Goal: Task Accomplishment & Management: Use online tool/utility

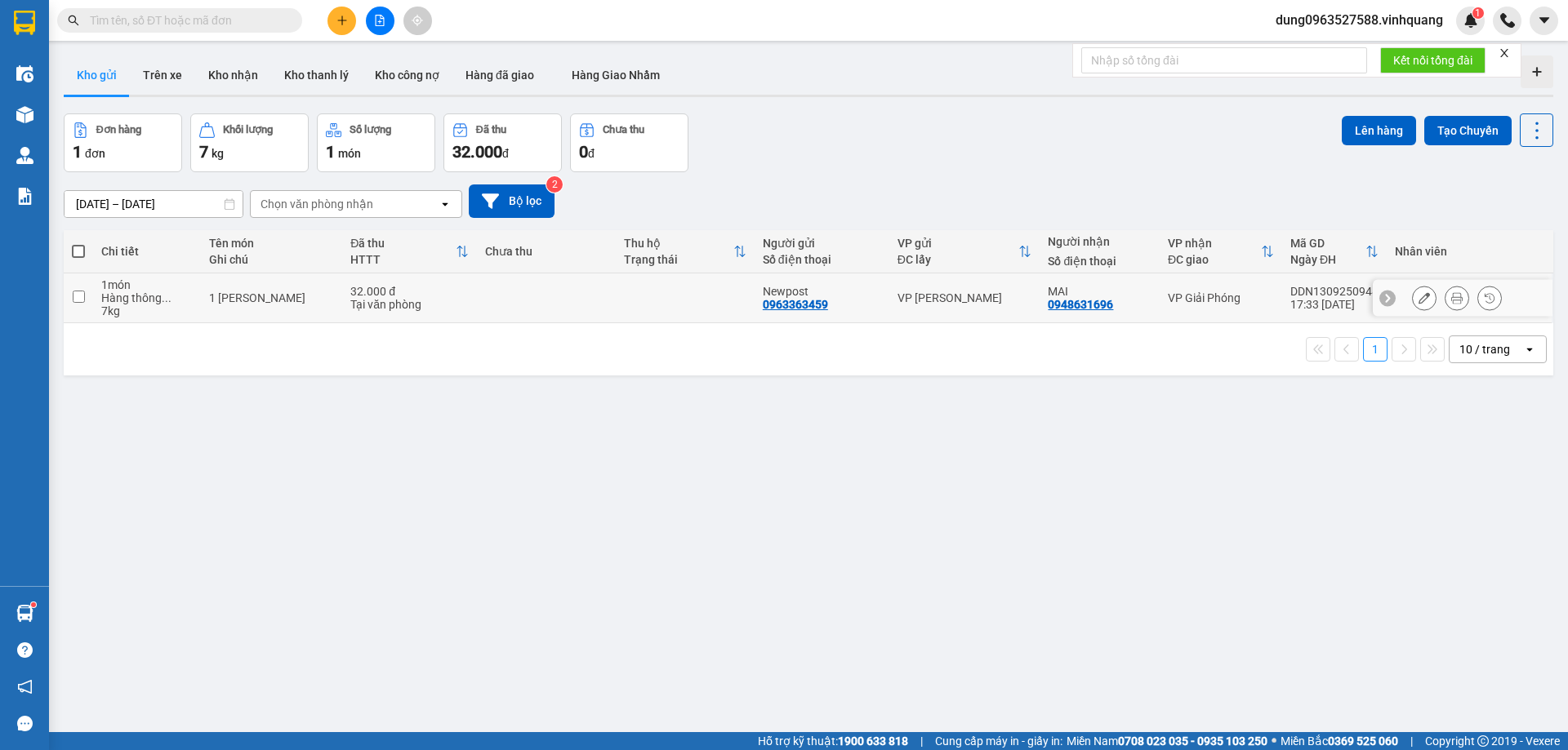
click at [78, 295] on input "checkbox" at bounding box center [78, 296] width 12 height 12
checkbox input "true"
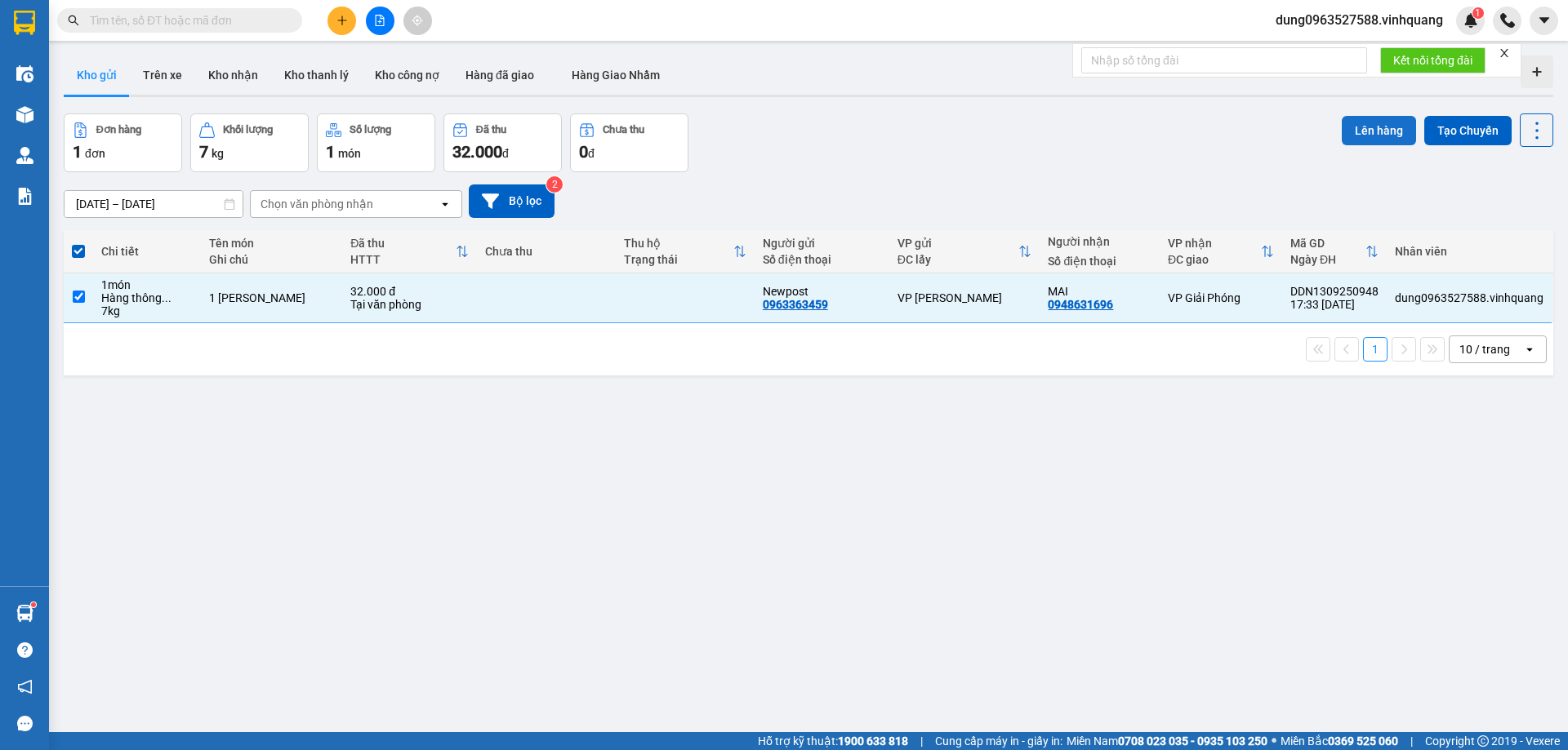
click at [1369, 133] on button "Lên hàng" at bounding box center [1378, 130] width 74 height 29
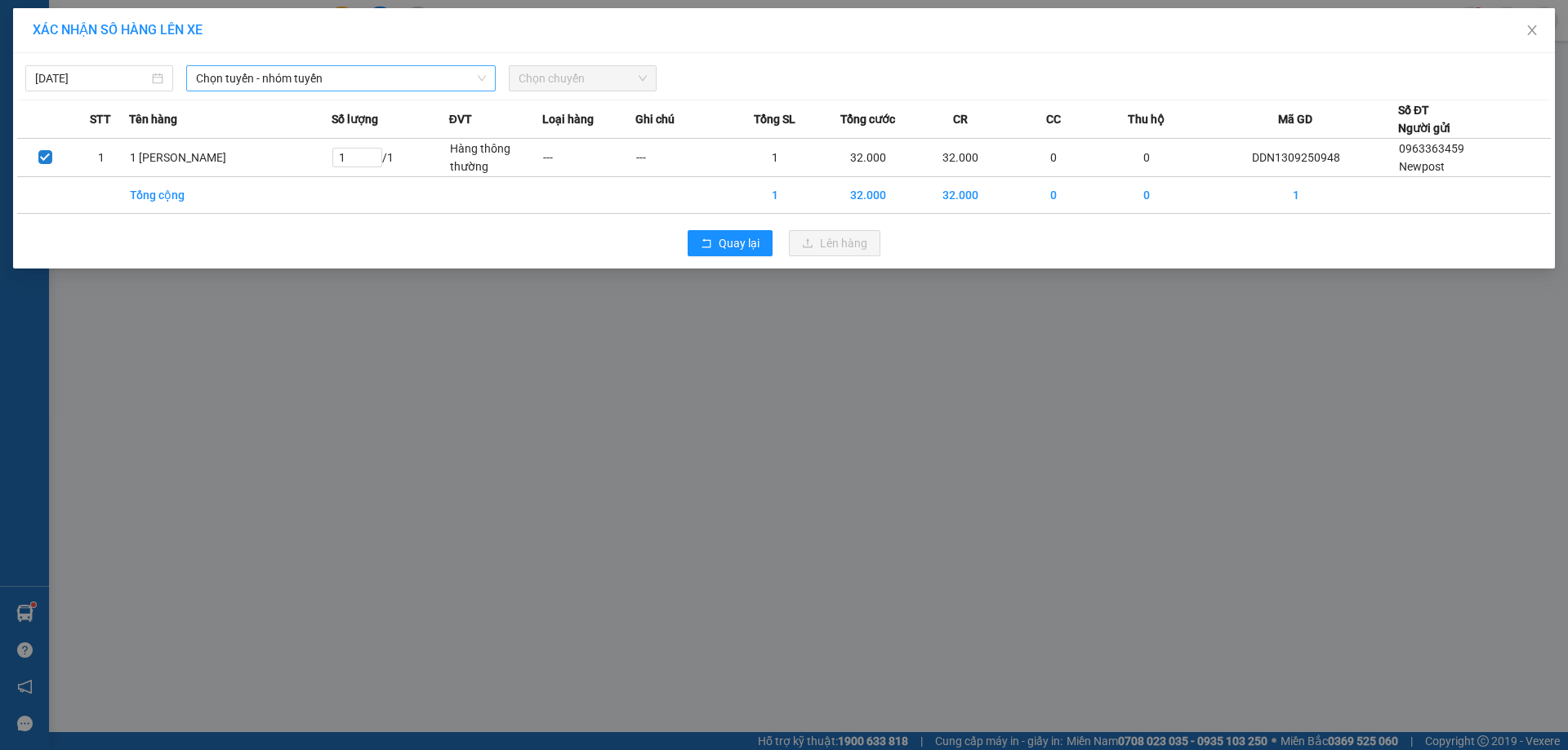
click at [482, 76] on icon "down" at bounding box center [481, 78] width 10 height 10
click at [478, 68] on span "Chọn tuyến - nhóm tuyến" at bounding box center [341, 78] width 290 height 25
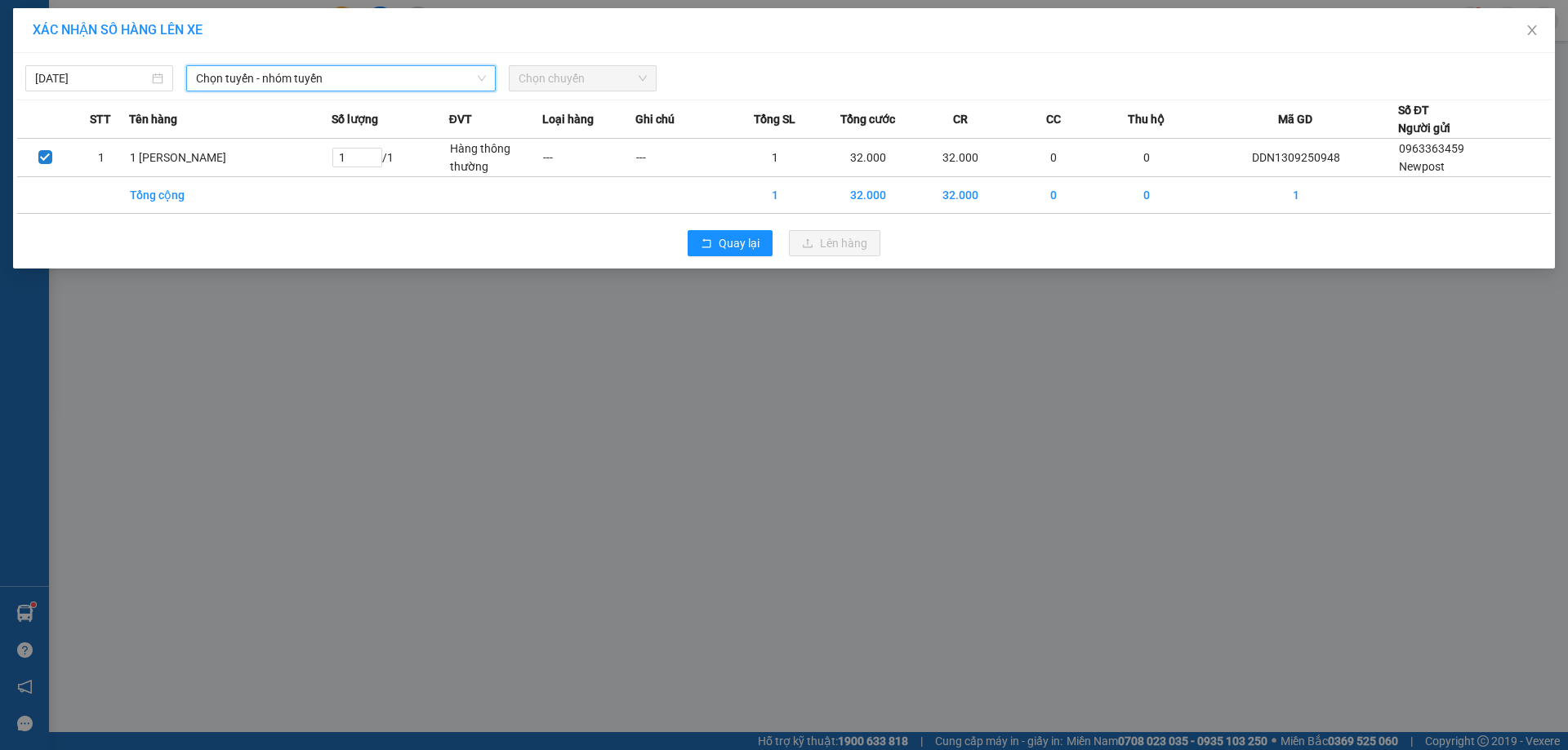
click at [478, 68] on span "Chọn tuyến - nhóm tuyến" at bounding box center [341, 78] width 290 height 25
click at [478, 70] on span "Chọn tuyến - nhóm tuyến" at bounding box center [341, 78] width 290 height 25
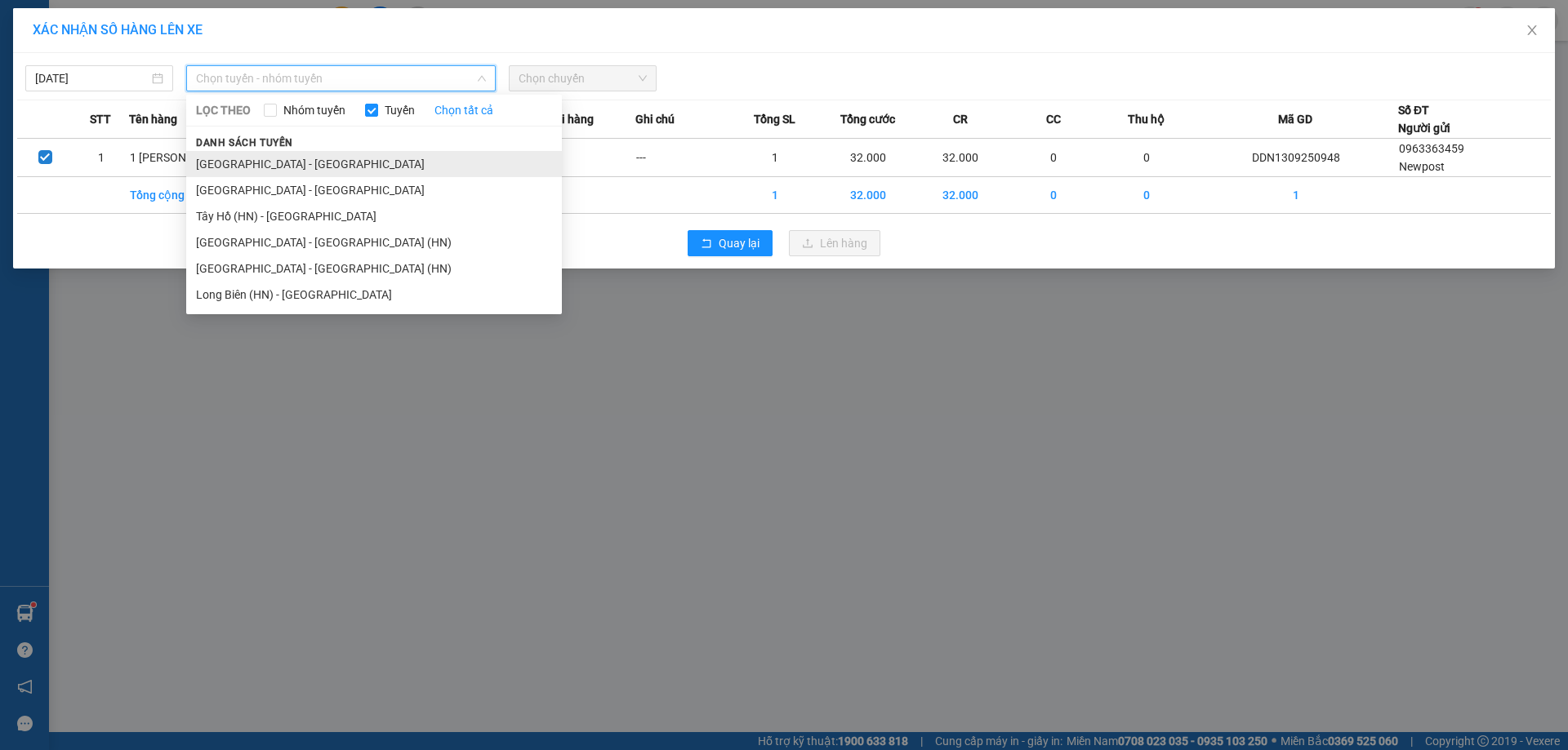
click at [291, 162] on li "[GEOGRAPHIC_DATA] - [GEOGRAPHIC_DATA]" at bounding box center [374, 164] width 376 height 26
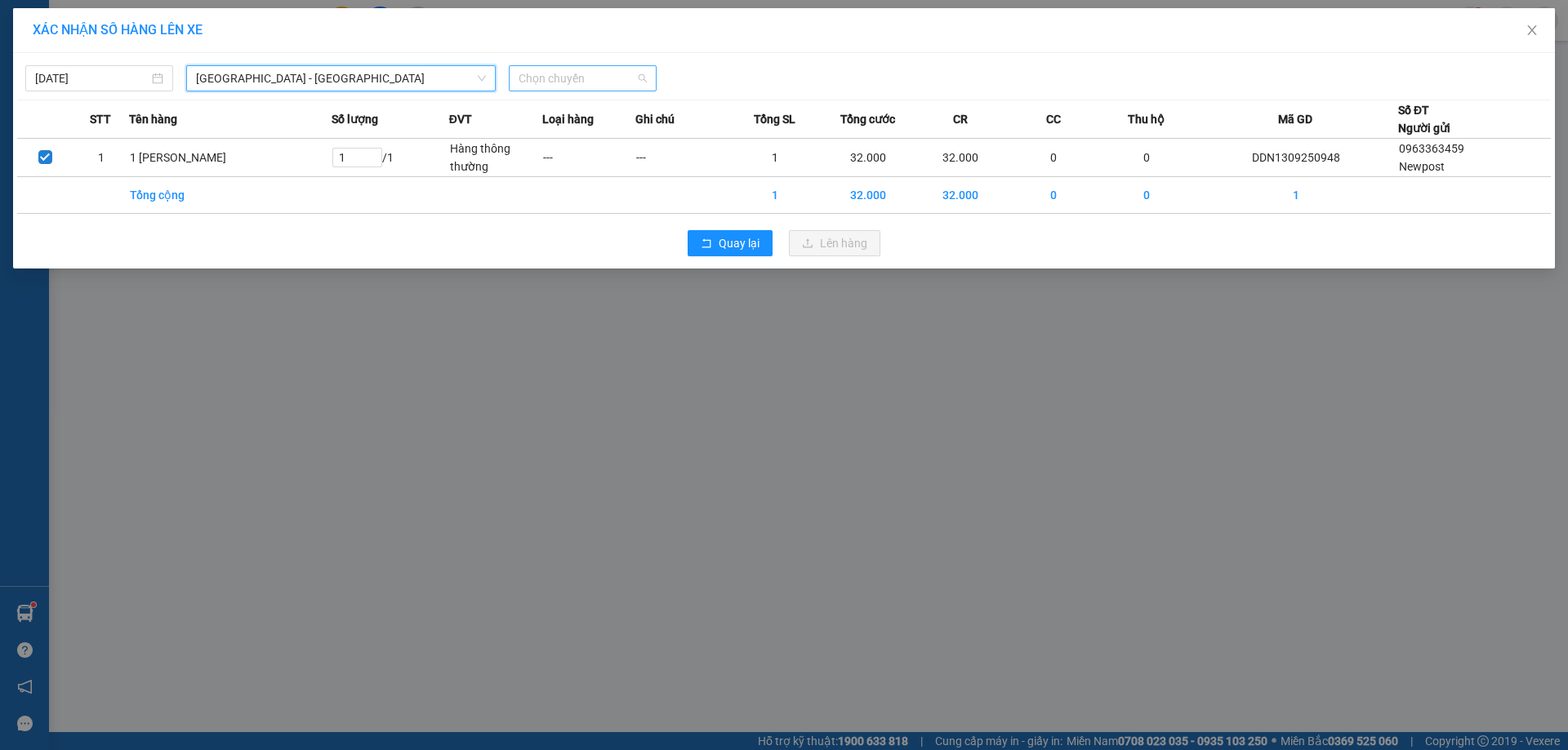
click at [639, 74] on span "Chọn chuyến" at bounding box center [582, 78] width 128 height 25
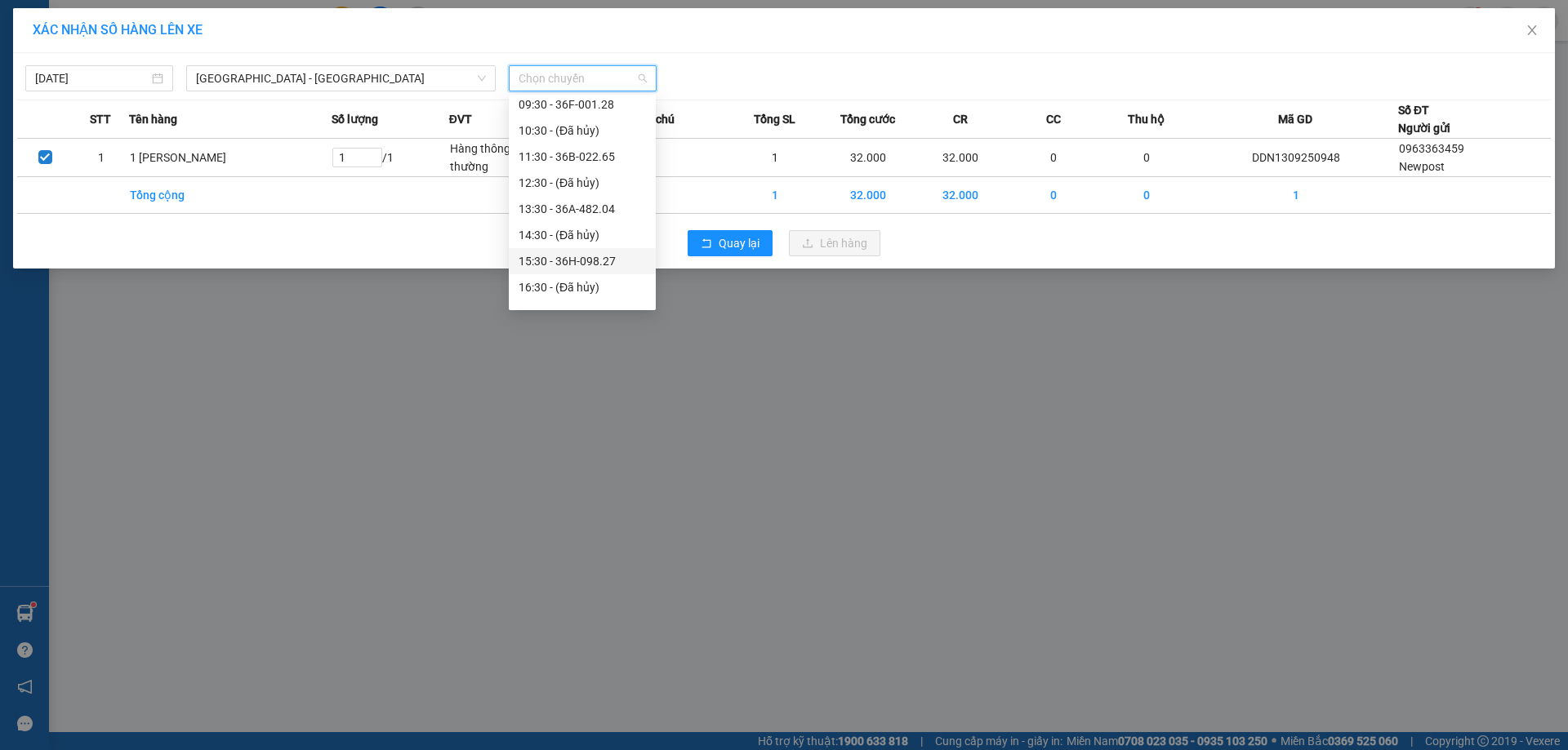
scroll to position [209, 0]
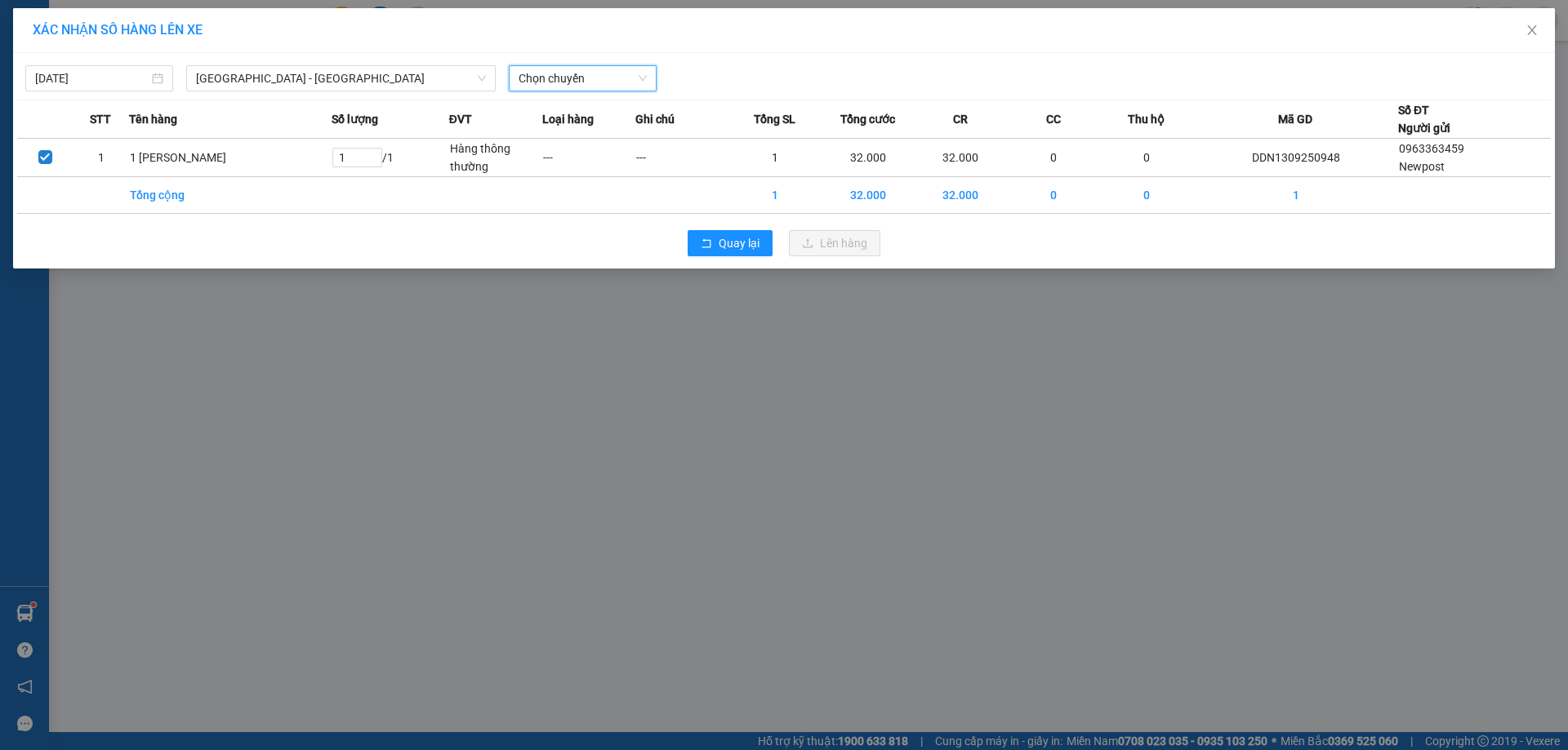
click at [643, 78] on span "Chọn chuyến" at bounding box center [582, 78] width 128 height 25
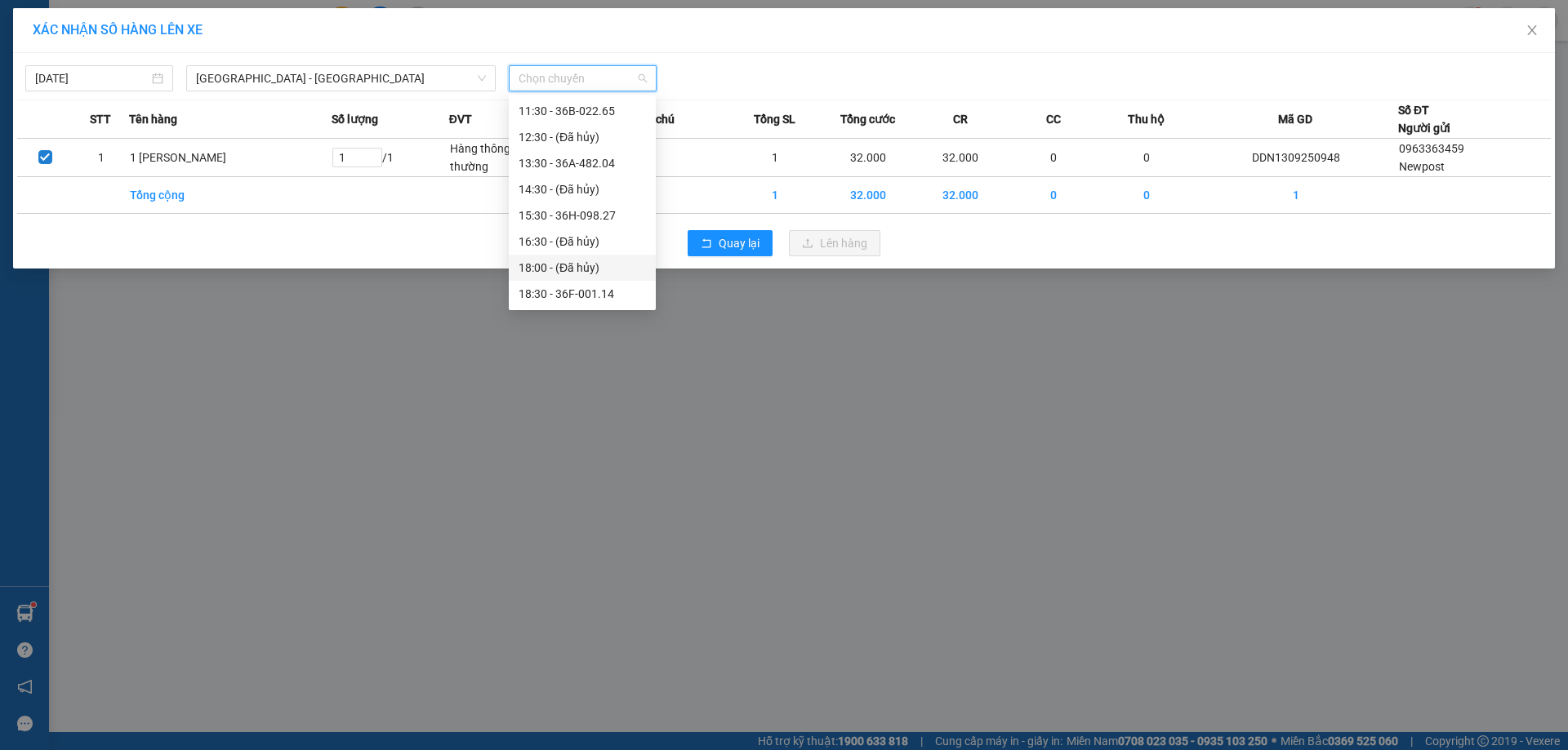
click at [573, 276] on div "18:00 - (Đã hủy)" at bounding box center [581, 267] width 147 height 26
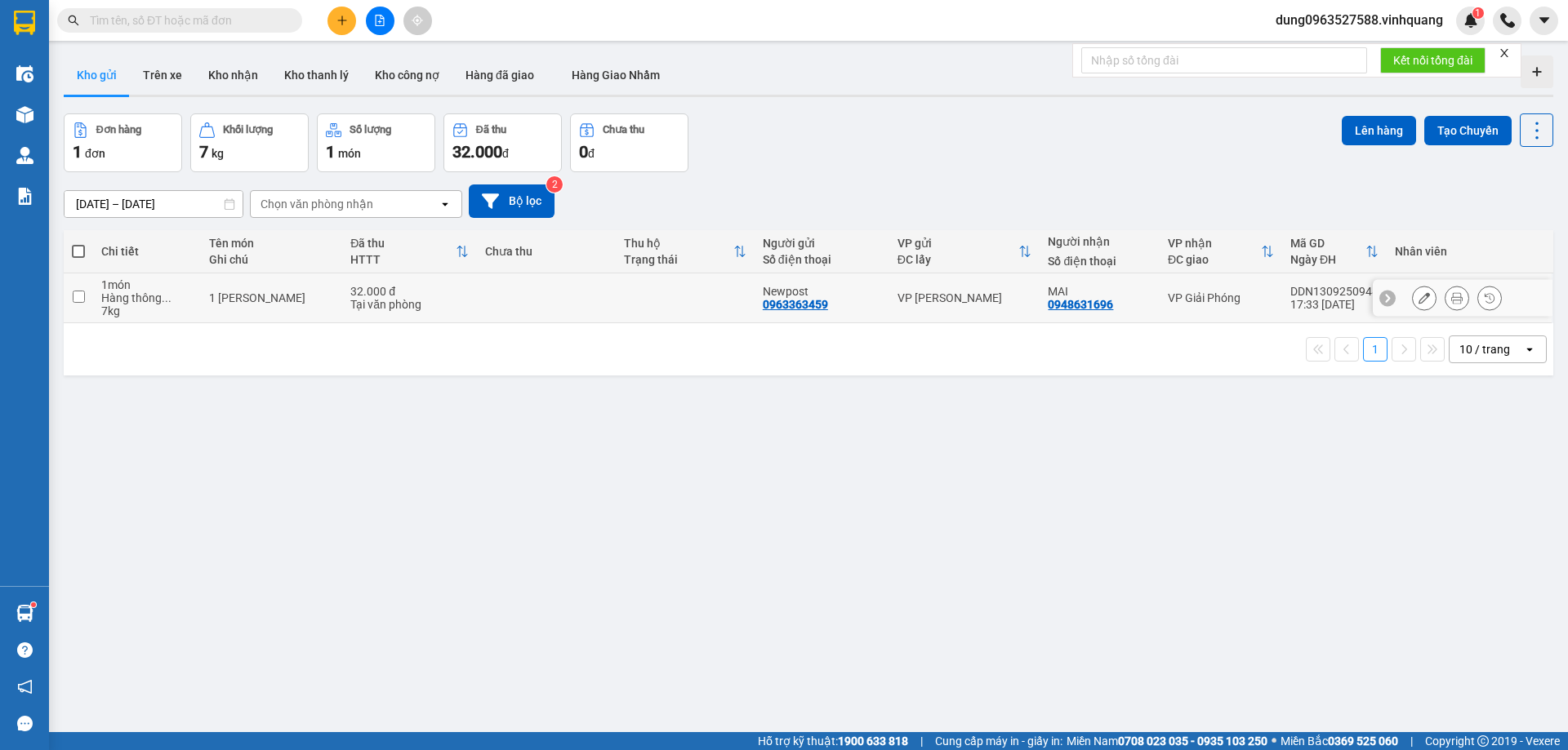
click at [74, 297] on input "checkbox" at bounding box center [78, 296] width 12 height 12
checkbox input "true"
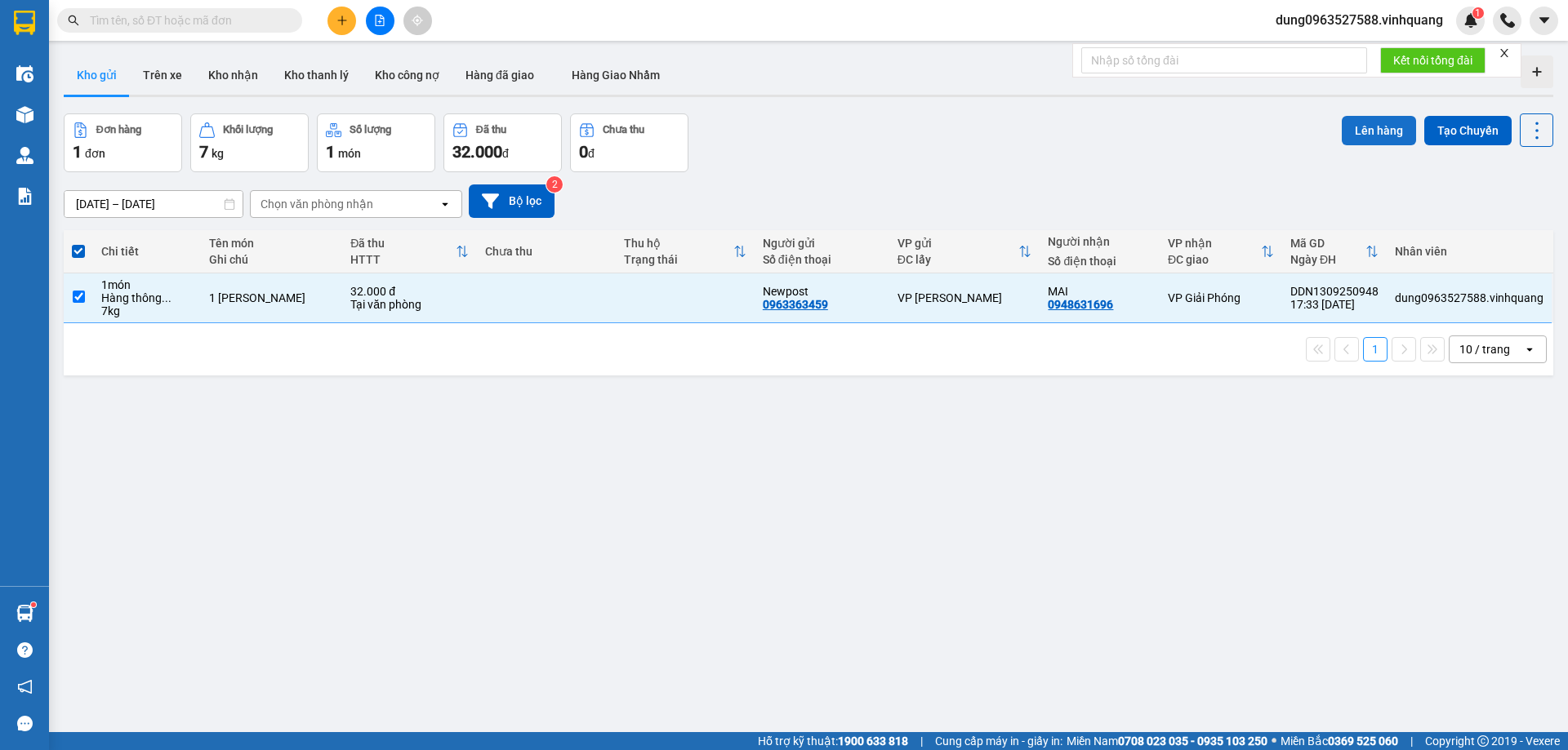
click at [1358, 128] on button "Lên hàng" at bounding box center [1378, 130] width 74 height 29
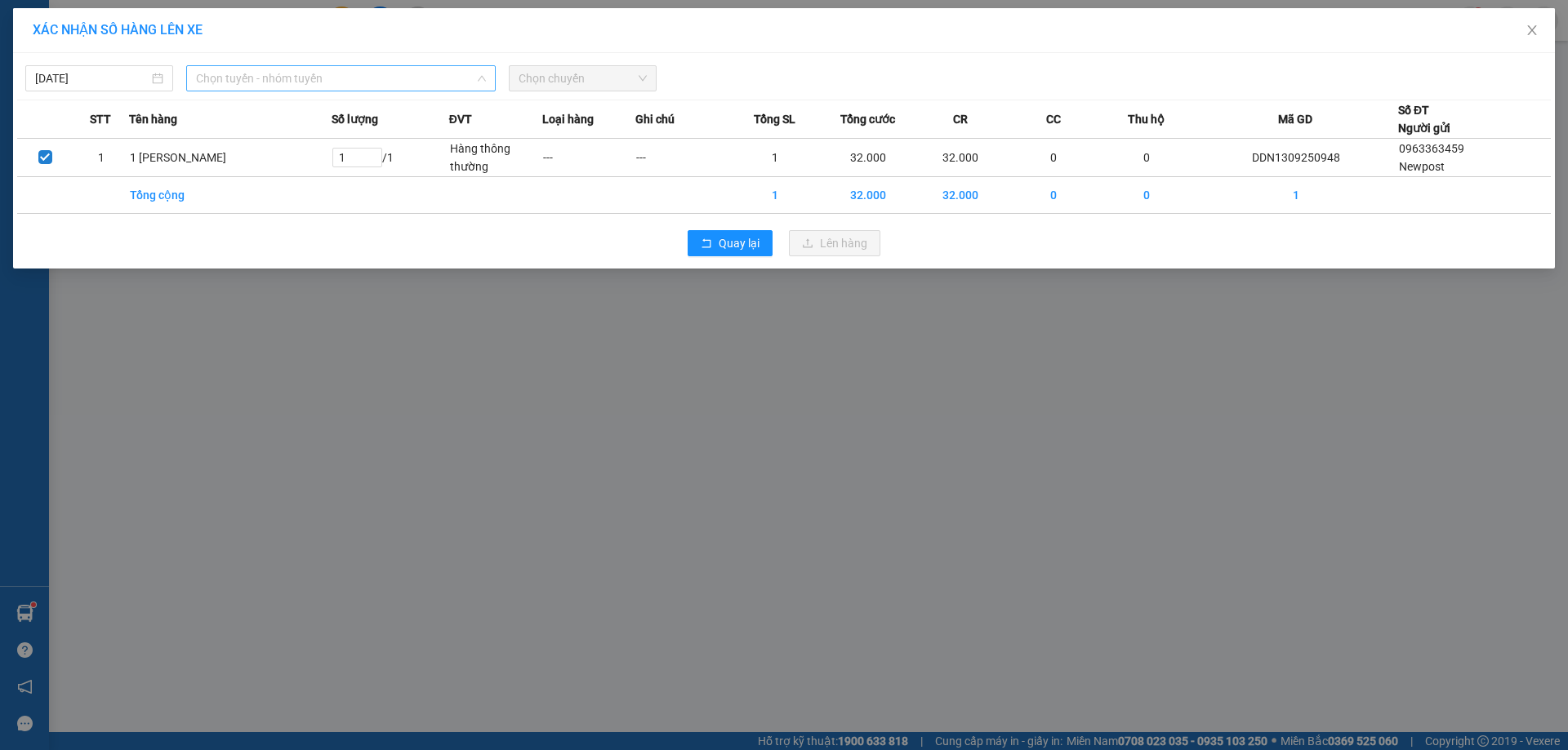
click at [484, 72] on span "Chọn tuyến - nhóm tuyến" at bounding box center [341, 78] width 290 height 25
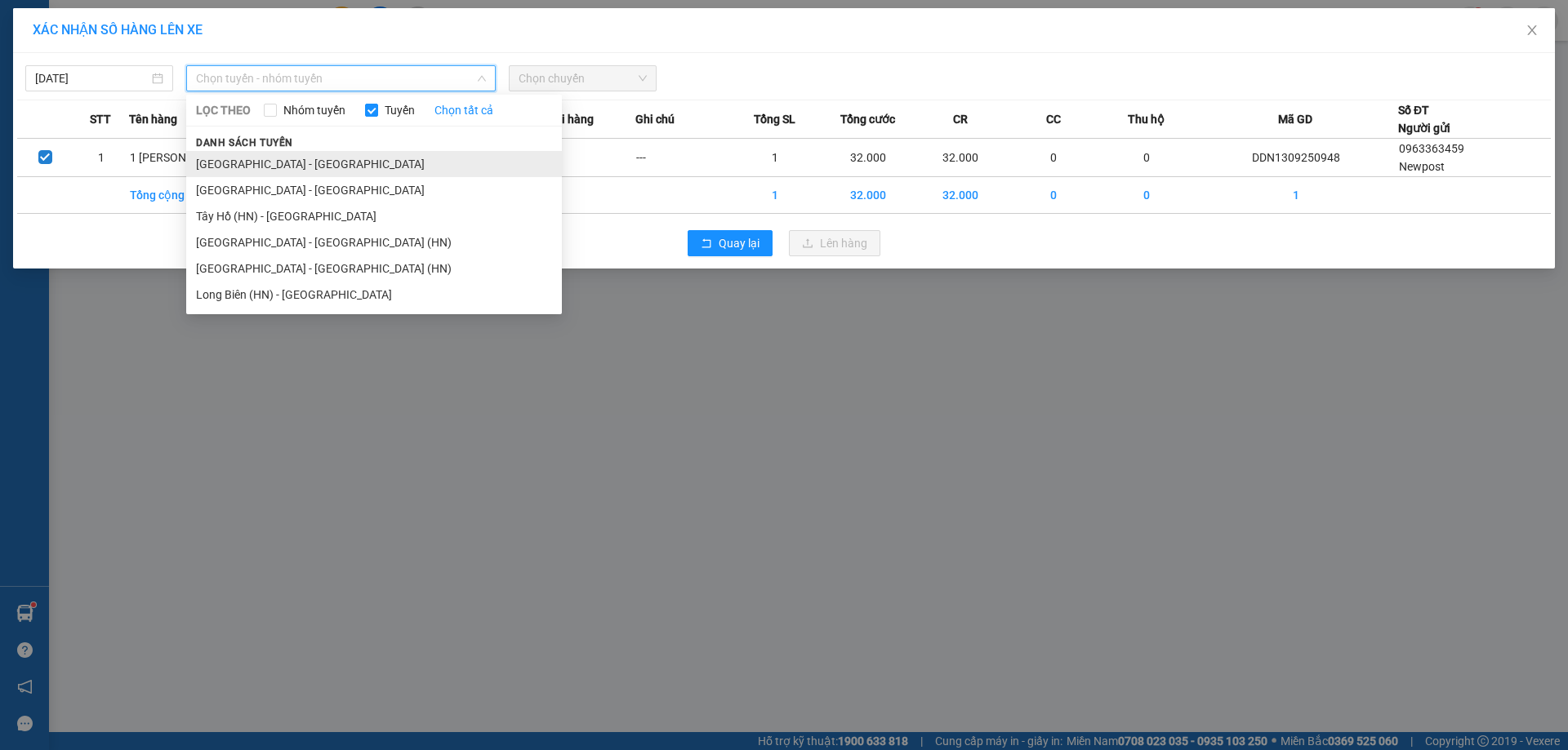
click at [318, 162] on li "[GEOGRAPHIC_DATA] - [GEOGRAPHIC_DATA]" at bounding box center [374, 164] width 376 height 26
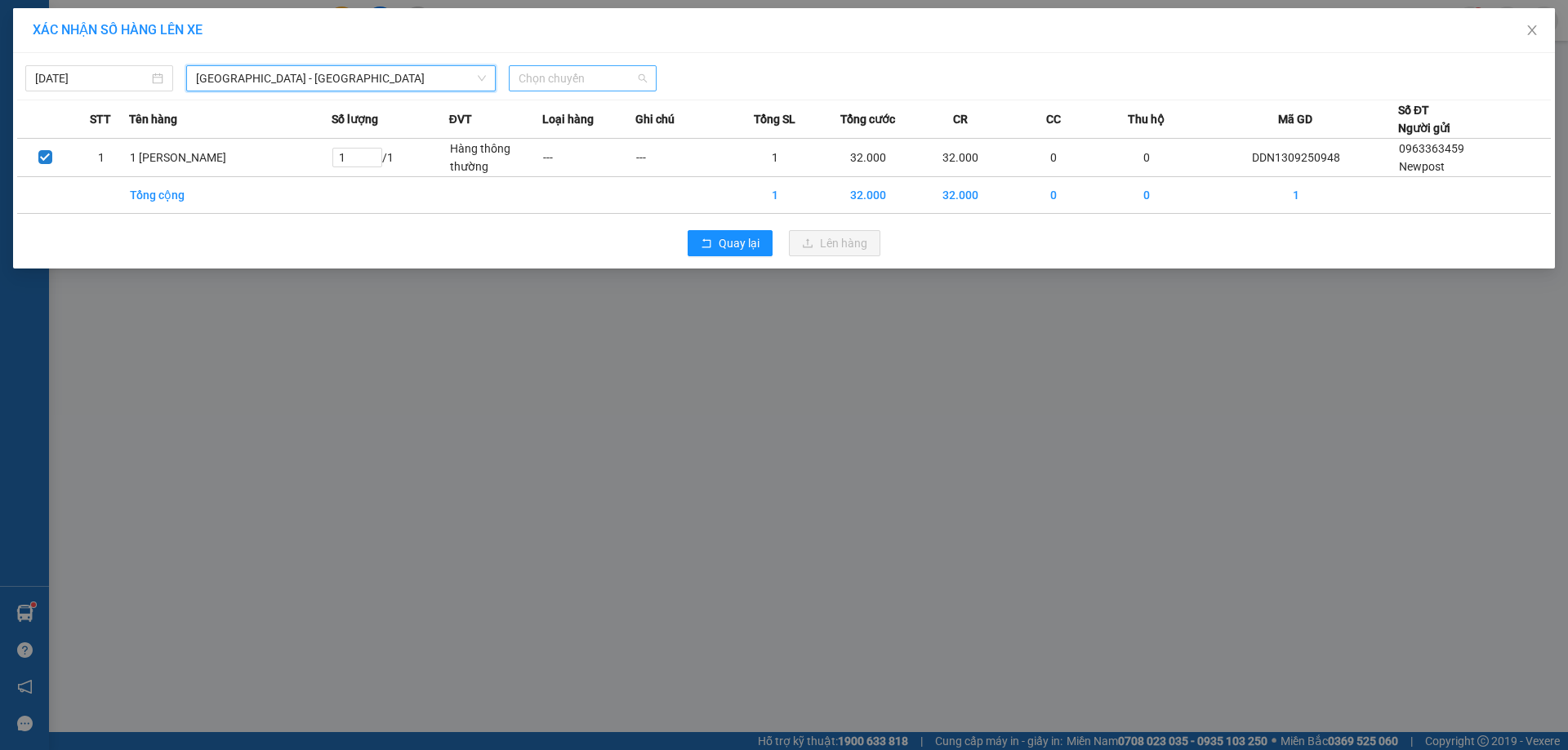
click at [639, 73] on span "Chọn chuyến" at bounding box center [582, 78] width 128 height 25
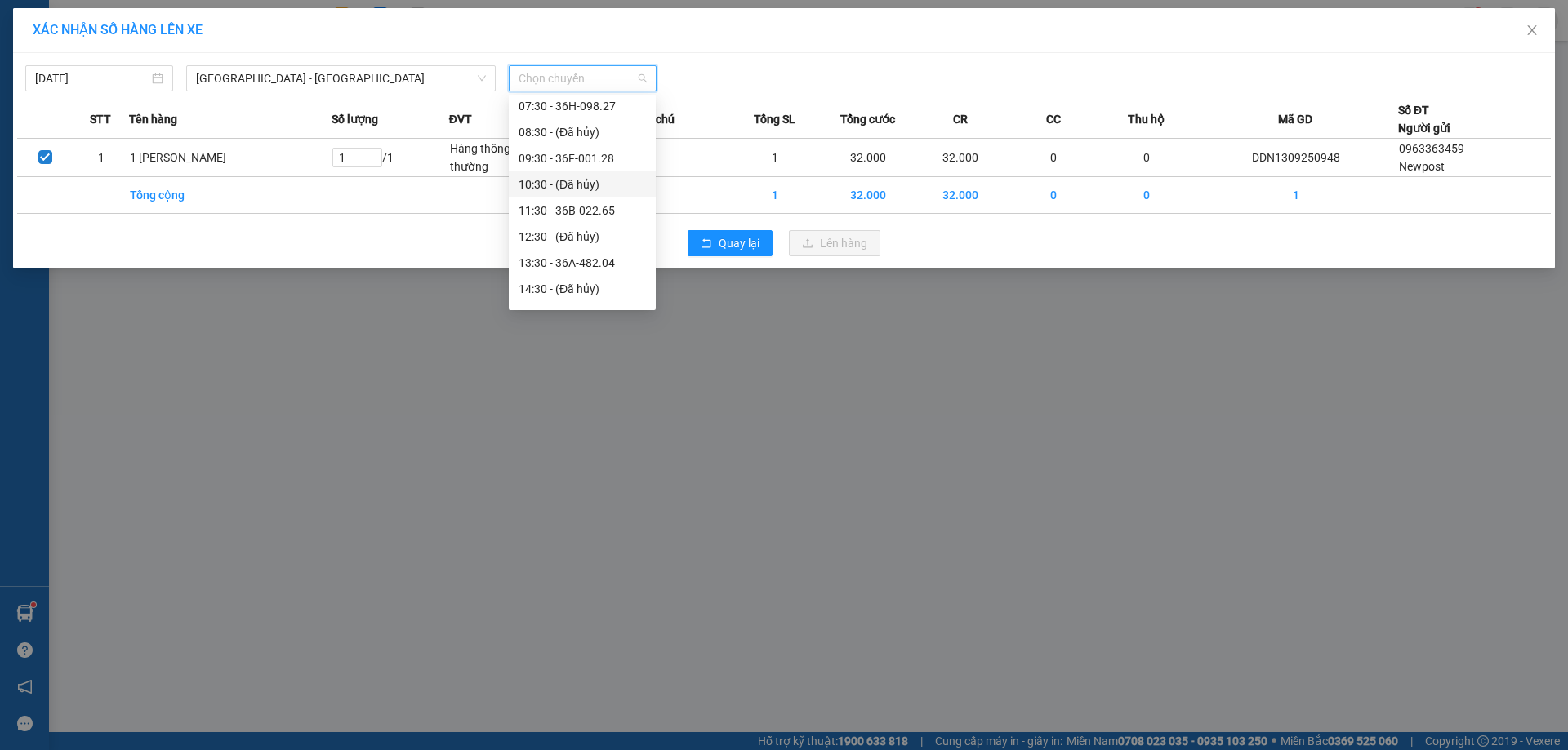
scroll to position [209, 0]
click at [560, 294] on div "18:30 - 36F-001.14" at bounding box center [582, 294] width 128 height 18
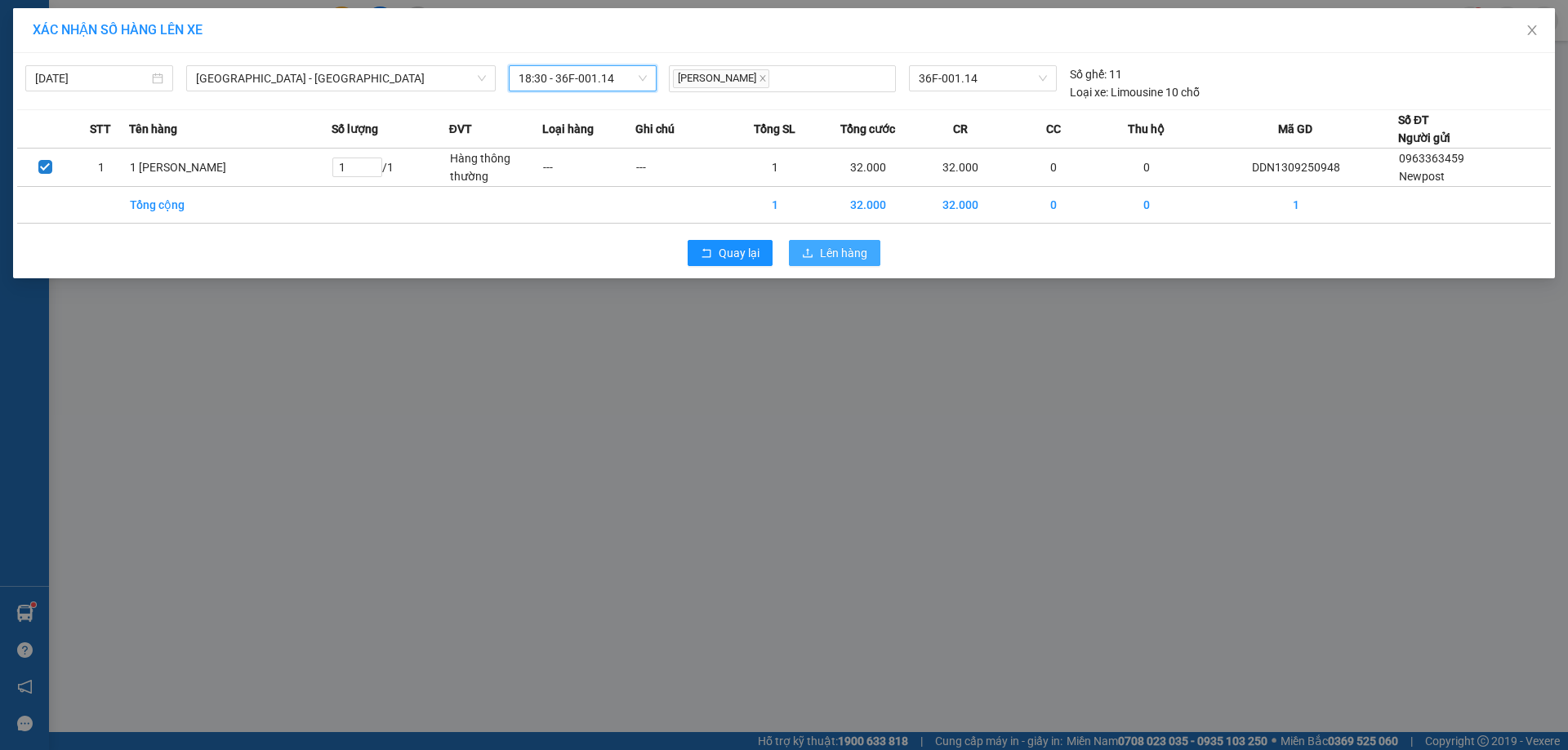
click at [830, 252] on span "Lên hàng" at bounding box center [843, 253] width 47 height 18
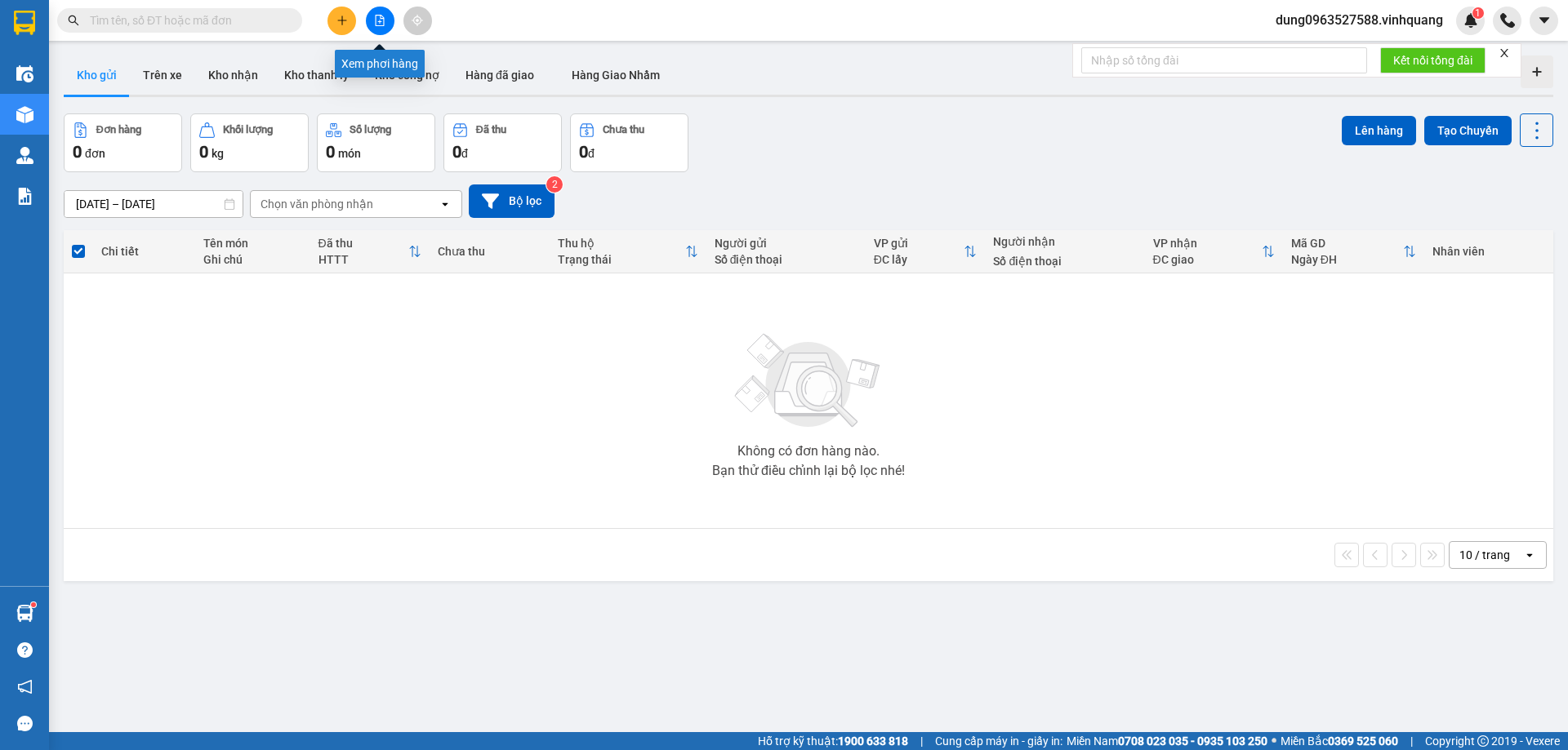
click at [378, 25] on icon "file-add" at bounding box center [380, 20] width 12 height 12
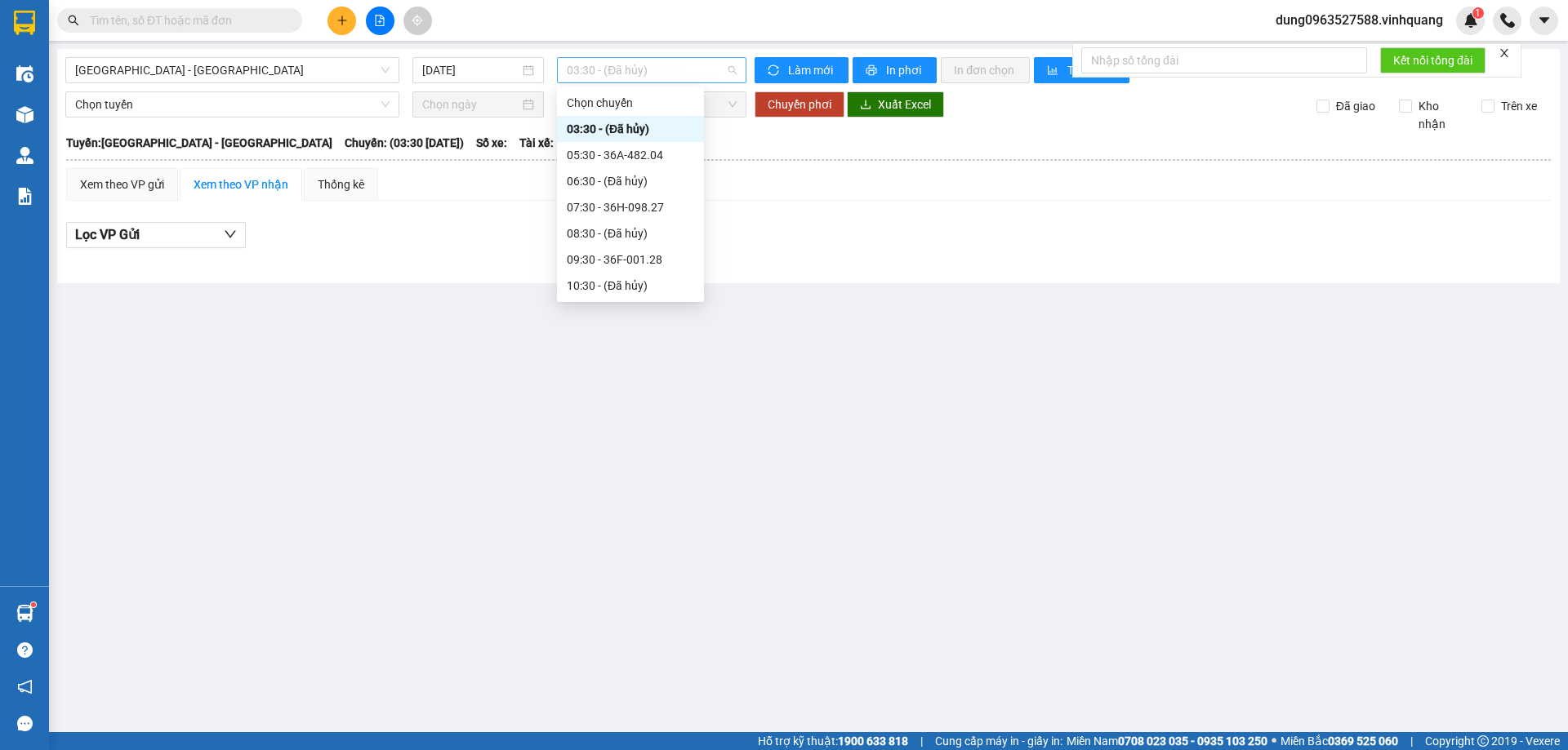
click at [731, 64] on span "03:30 - (Đã hủy)" at bounding box center [652, 70] width 170 height 25
click at [594, 285] on div "18:30 - 36F-001.14" at bounding box center [631, 286] width 128 height 18
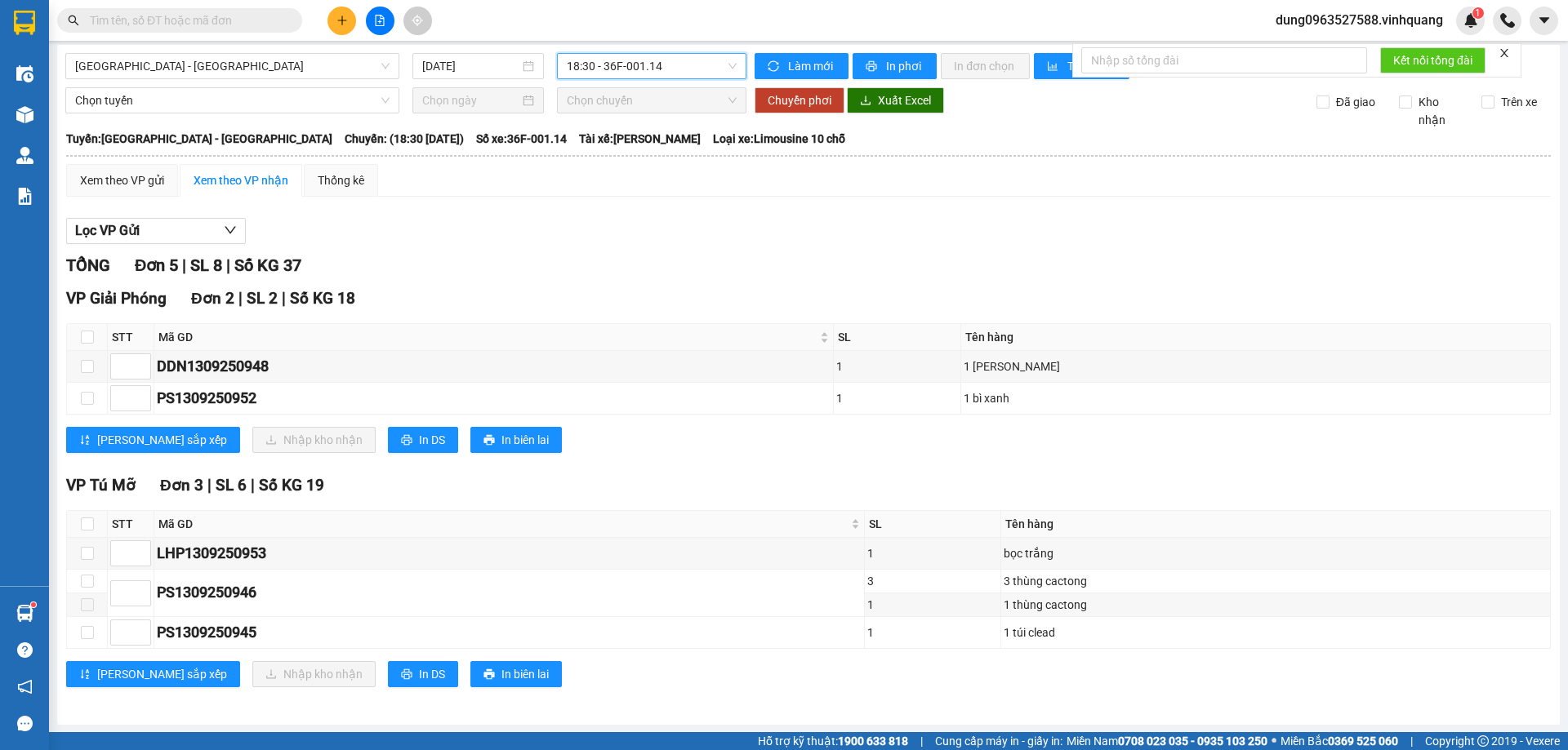
scroll to position [5, 0]
